Goal: Task Accomplishment & Management: Use online tool/utility

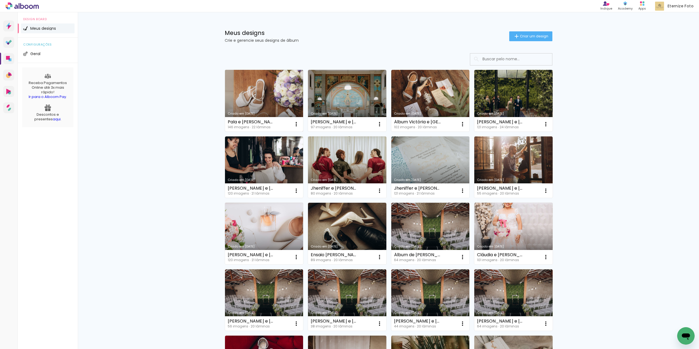
click at [241, 123] on div "Pala e [PERSON_NAME]" at bounding box center [252, 122] width 48 height 4
click at [249, 107] on link "Criado em [DATE]" at bounding box center [264, 101] width 78 height 62
